Goal: Navigation & Orientation: Find specific page/section

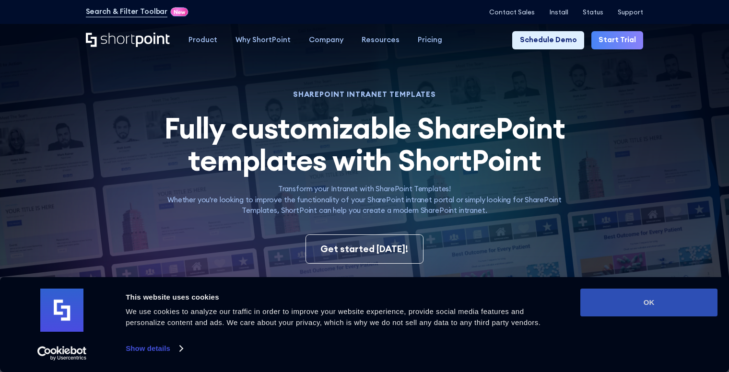
click at [629, 300] on button "OK" at bounding box center [648, 303] width 137 height 28
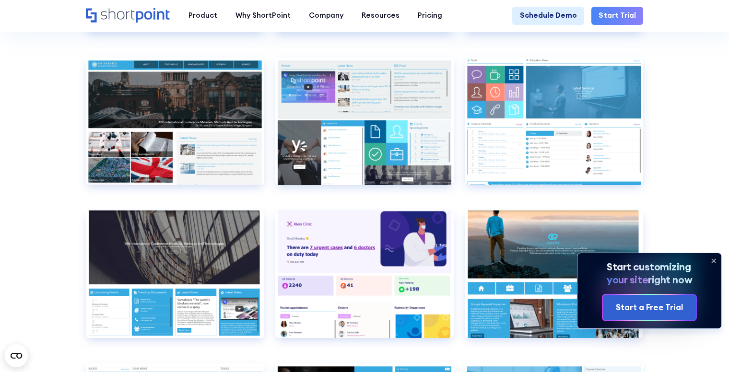
scroll to position [3638, 0]
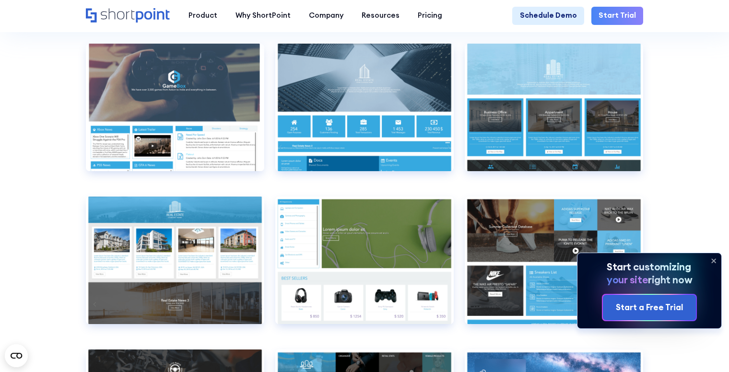
scroll to position [5336, 0]
click at [712, 257] on icon at bounding box center [713, 260] width 15 height 15
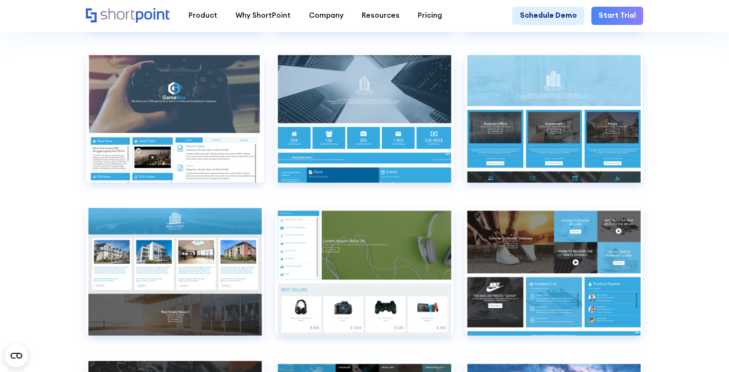
scroll to position [5324, 0]
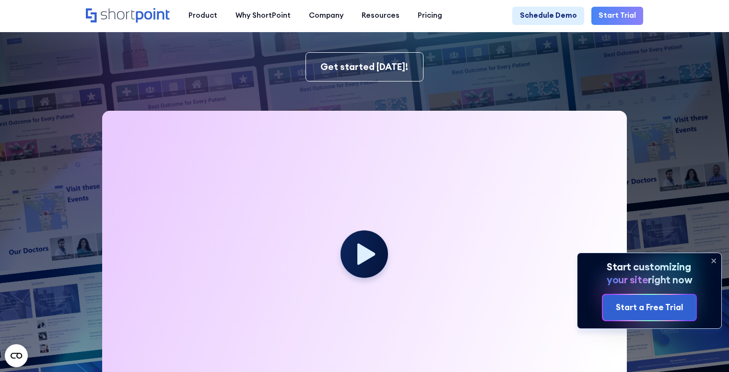
scroll to position [180, 0]
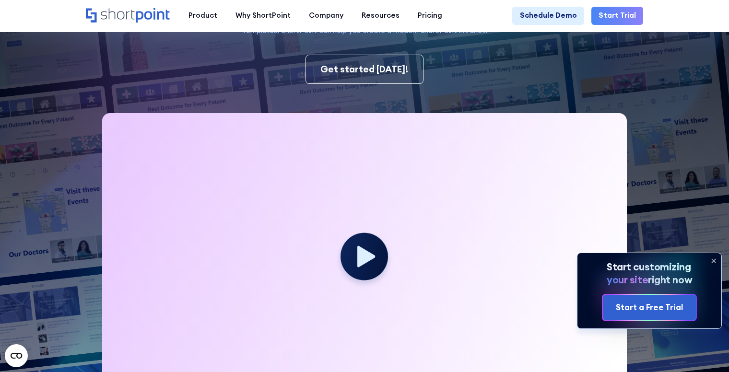
click at [712, 260] on icon at bounding box center [713, 260] width 15 height 15
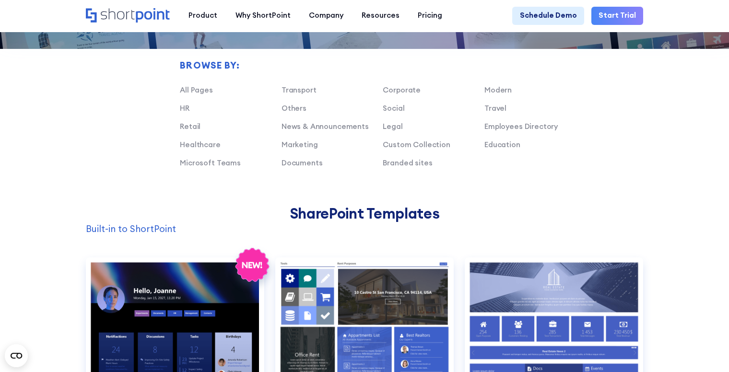
scroll to position [618, 0]
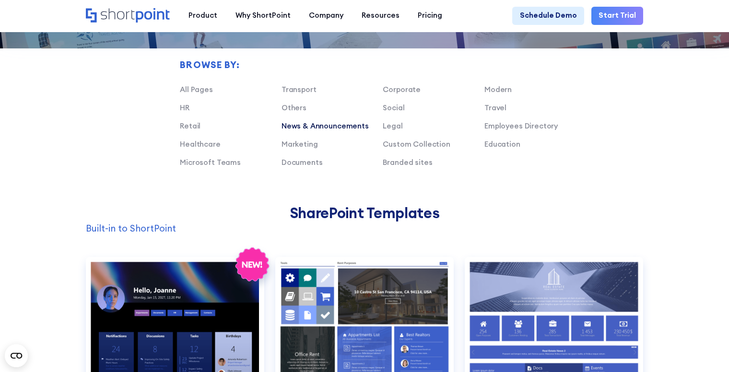
click at [302, 130] on link "News & Announcements" at bounding box center [324, 125] width 87 height 9
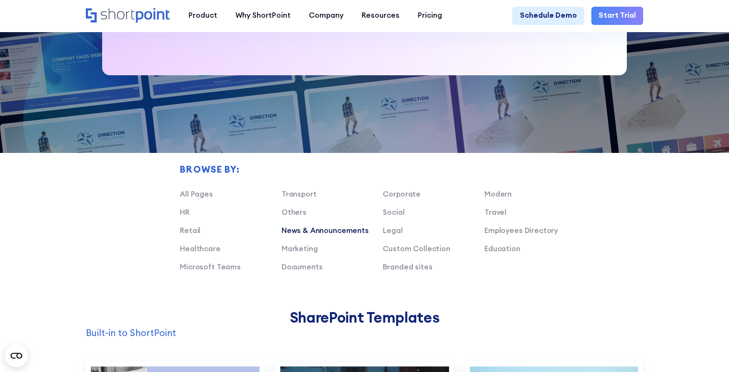
scroll to position [514, 0]
click at [299, 253] on link "Marketing" at bounding box center [299, 248] width 36 height 9
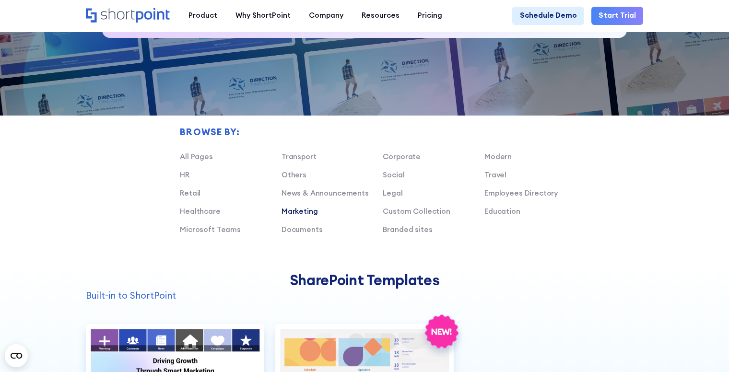
scroll to position [552, 0]
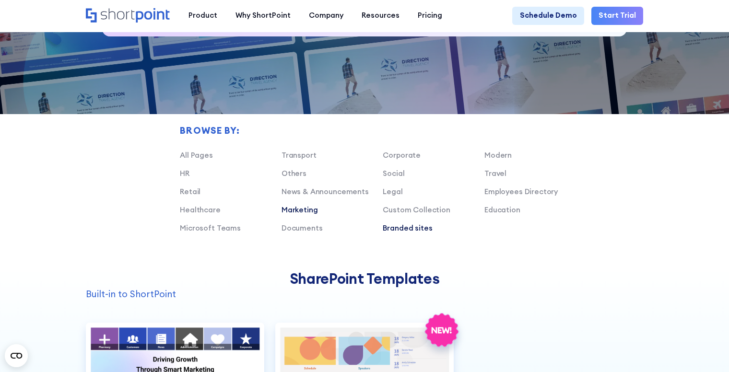
click at [409, 233] on link "Branded sites" at bounding box center [407, 227] width 49 height 9
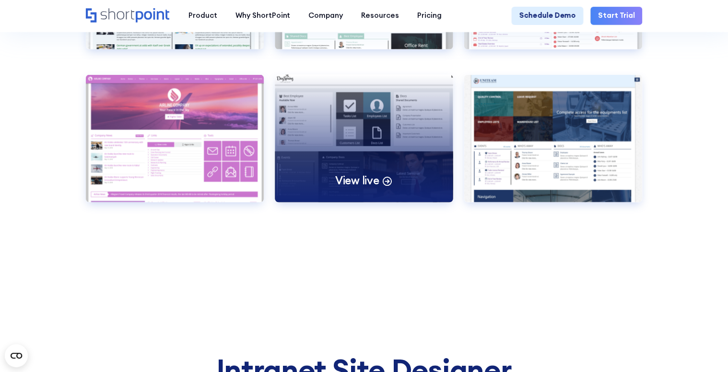
scroll to position [1183, 0]
